Goal: Information Seeking & Learning: Understand process/instructions

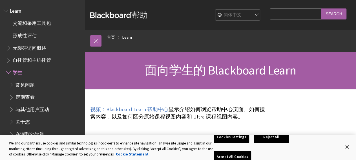
click at [14, 9] on span "Learn" at bounding box center [15, 10] width 11 height 8
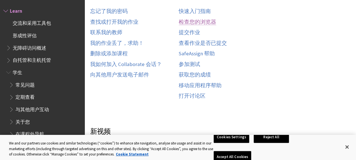
scroll to position [314, 0]
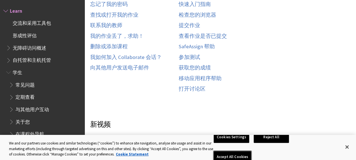
click at [251, 151] on button "Accept All Cookies" at bounding box center [231, 157] width 37 height 12
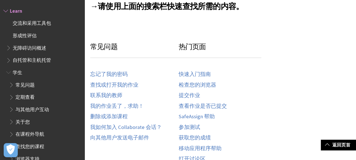
scroll to position [419, 0]
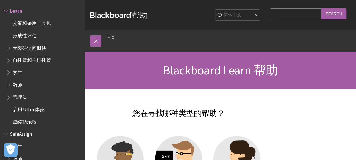
scroll to position [140, 0]
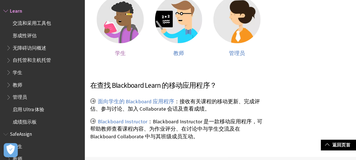
click at [137, 20] on img at bounding box center [120, 19] width 47 height 47
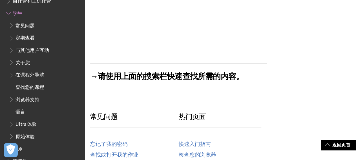
scroll to position [279, 0]
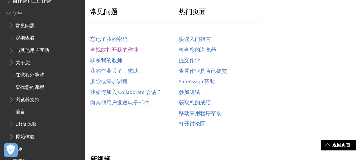
click at [126, 48] on link "查找或打开我的作业" at bounding box center [114, 50] width 48 height 6
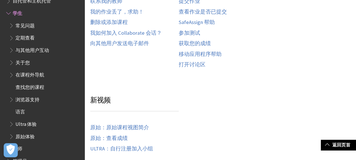
scroll to position [349, 0]
